Goal: Task Accomplishment & Management: Manage account settings

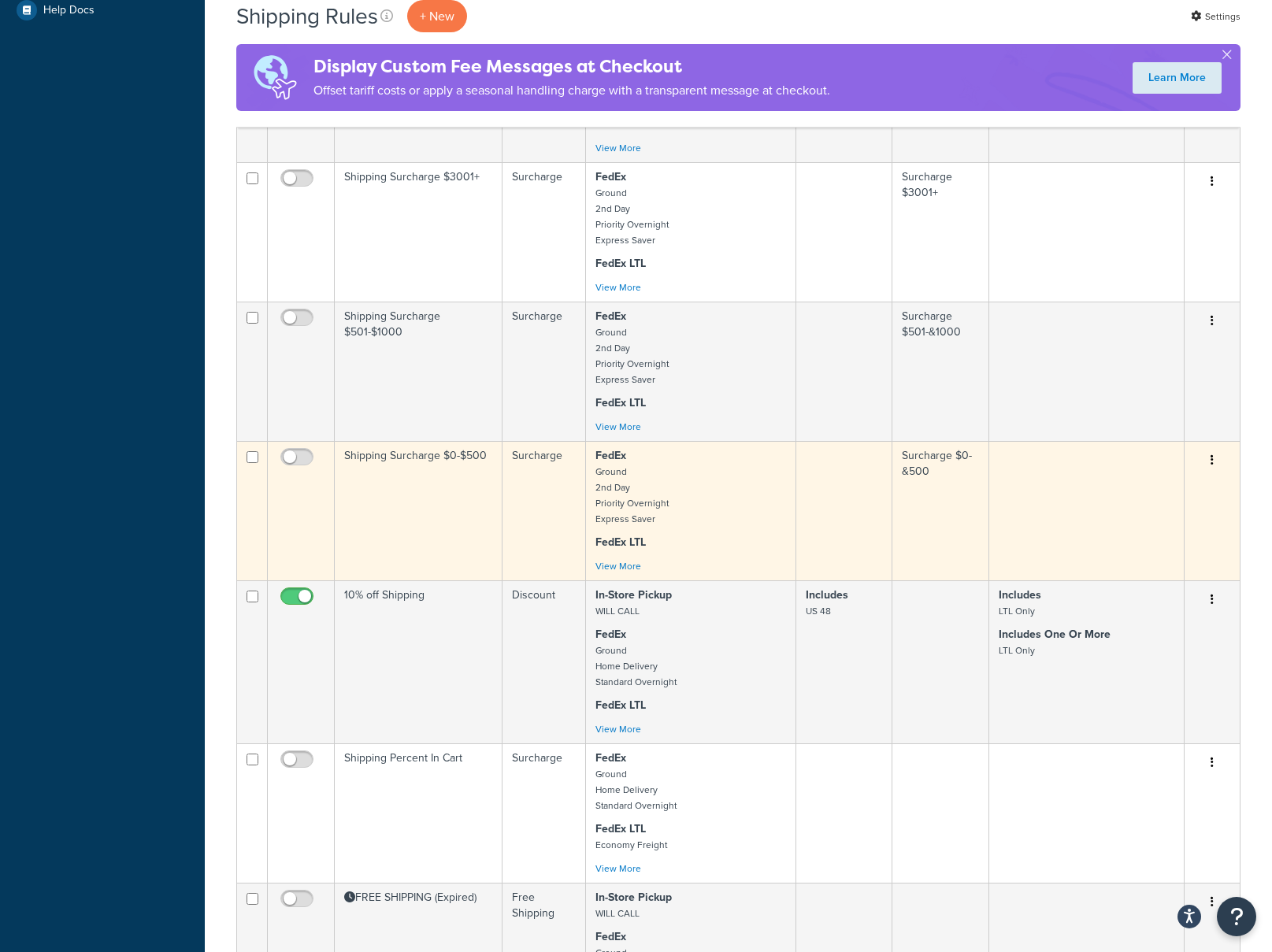
scroll to position [614, 0]
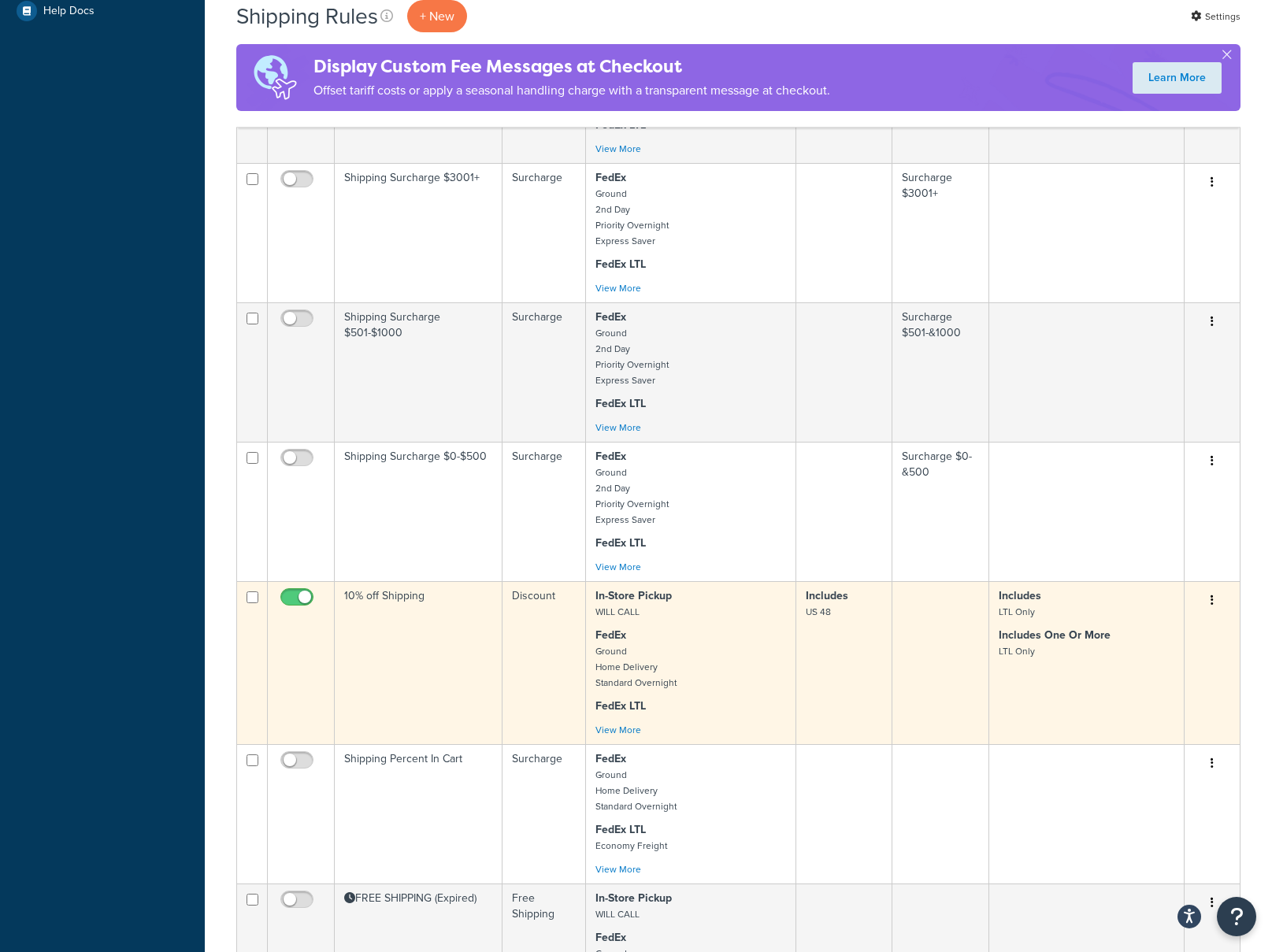
click at [430, 609] on td "10% off Shipping" at bounding box center [419, 662] width 168 height 163
click at [435, 595] on td "10% off Shipping" at bounding box center [419, 662] width 168 height 163
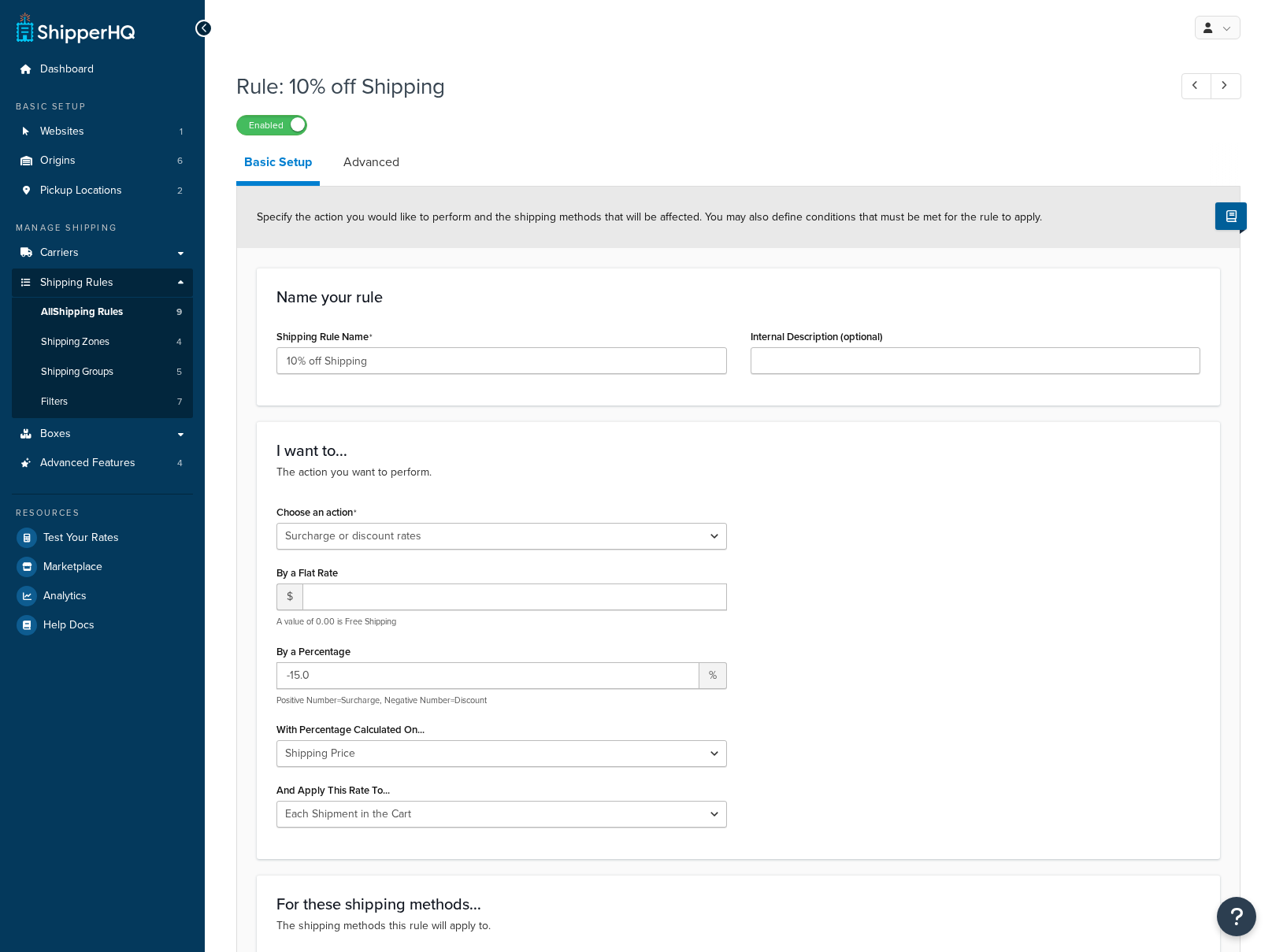
select select "SURCHARGE"
select select "CART"
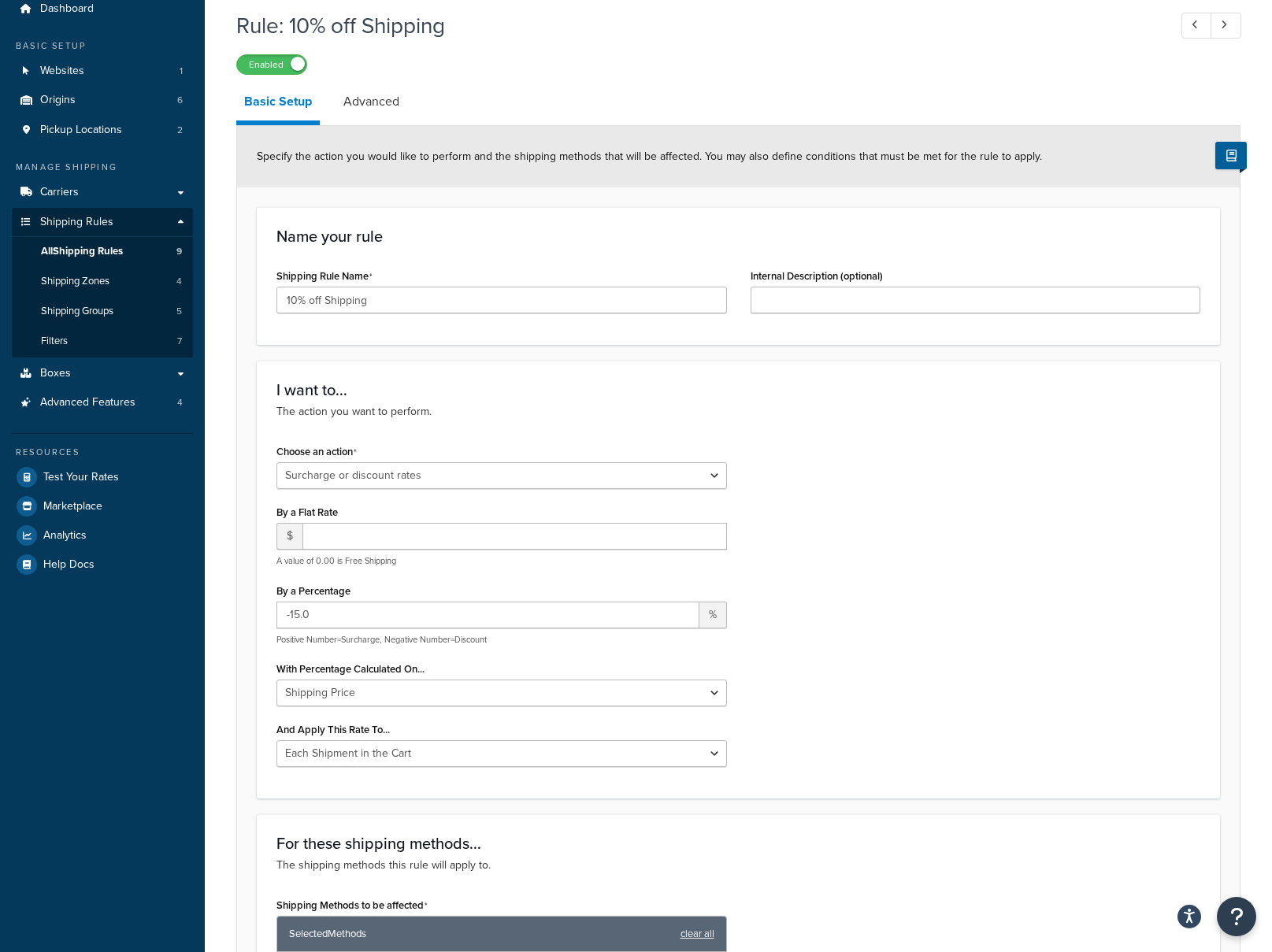
scroll to position [79, 0]
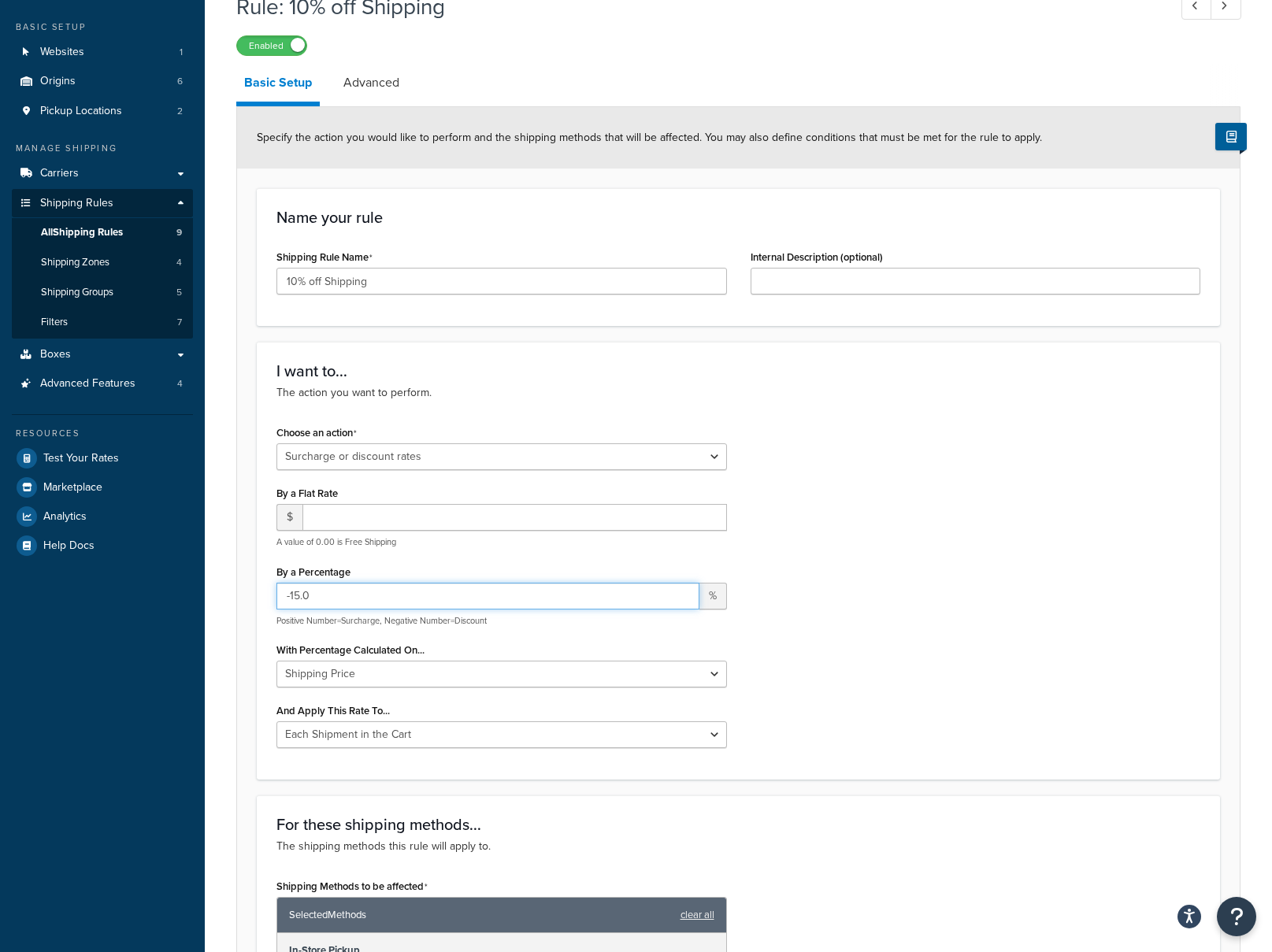
click at [300, 602] on input "-15.0" at bounding box center [488, 596] width 423 height 27
type input "-20.0"
click at [951, 553] on div "Choose an action Choose an action Override Rates Surcharge or discount rates Hi…" at bounding box center [739, 591] width 948 height 339
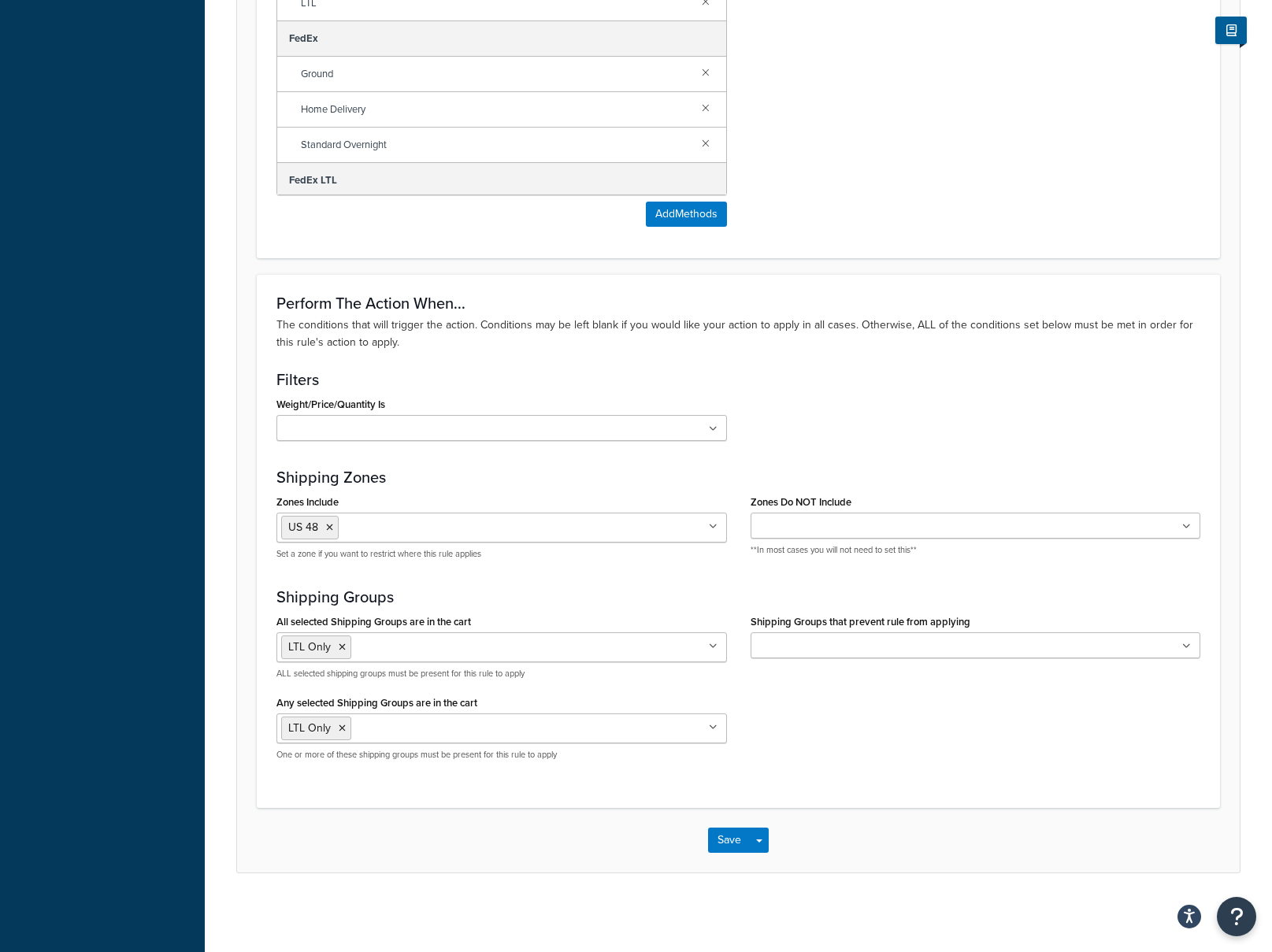
scroll to position [1134, 0]
click at [731, 842] on button "Save" at bounding box center [729, 839] width 43 height 25
